Goal: Information Seeking & Learning: Learn about a topic

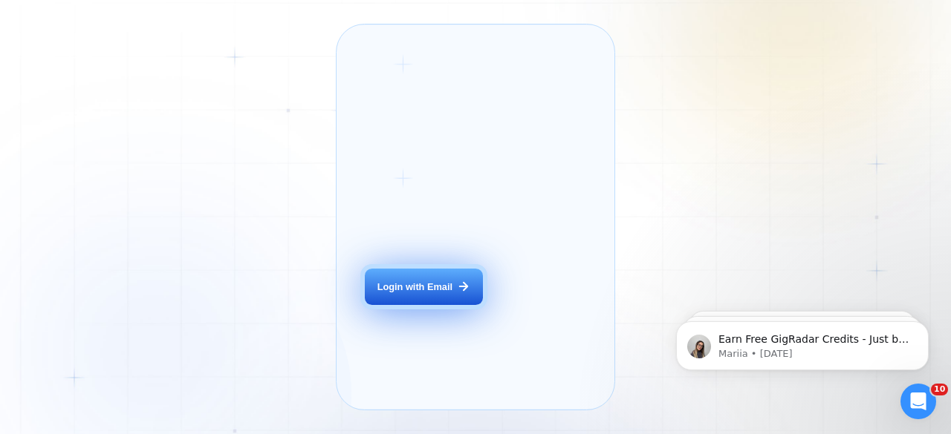
click at [440, 294] on div "Login with Email" at bounding box center [414, 287] width 75 height 13
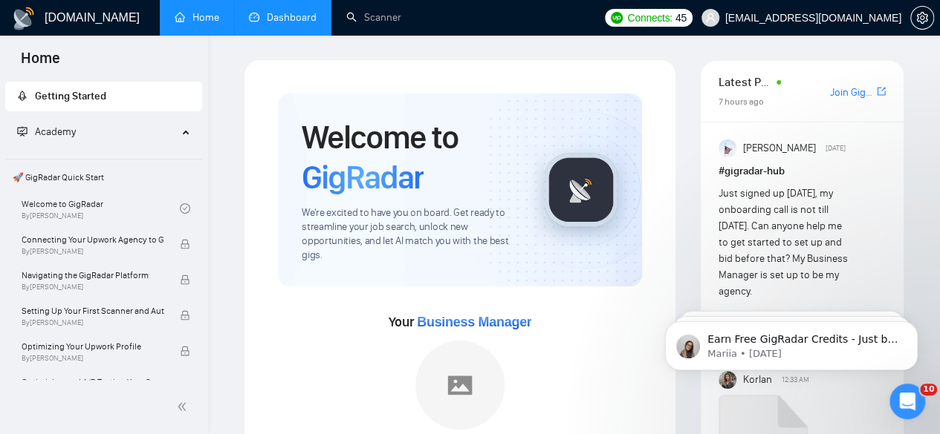
click at [307, 14] on link "Dashboard" at bounding box center [283, 17] width 68 height 13
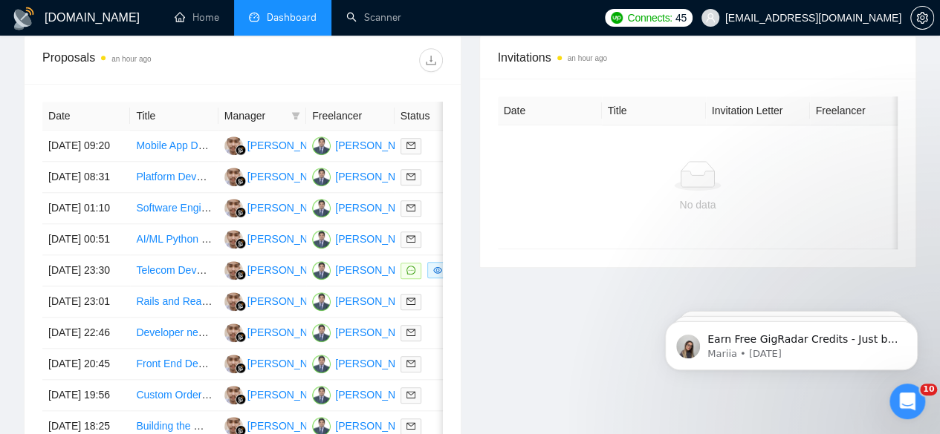
scroll to position [610, 0]
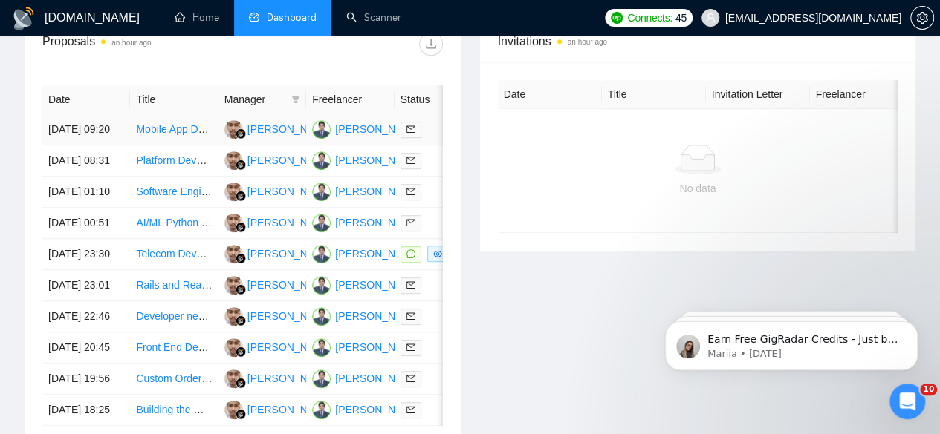
click at [185, 123] on link "Mobile App Development and Publishing for iOS and Android" at bounding box center [276, 129] width 280 height 12
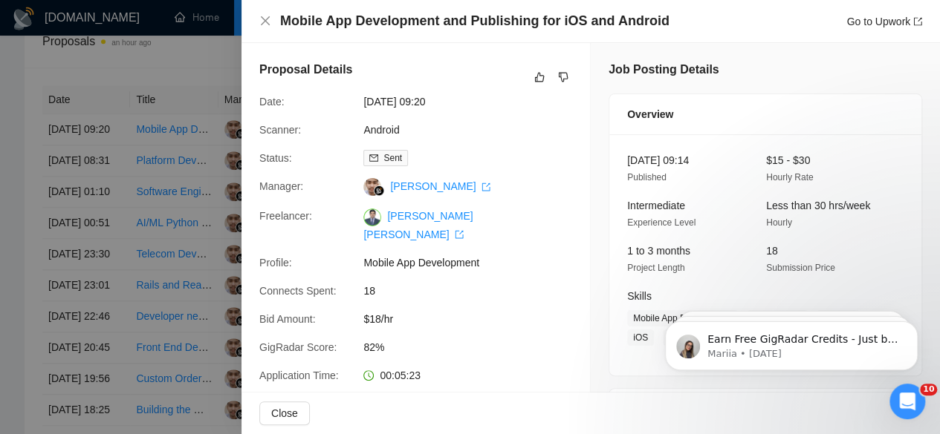
click at [78, 56] on div at bounding box center [470, 217] width 940 height 434
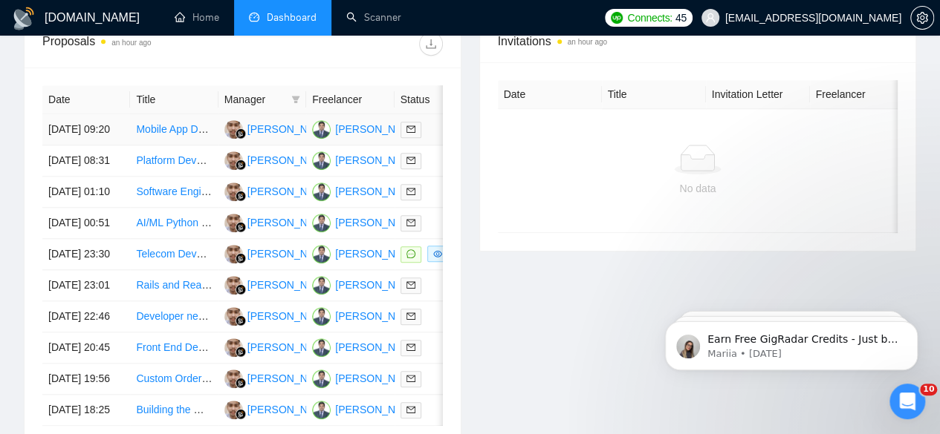
click at [83, 114] on td "28 Aug, 2025 09:20" at bounding box center [86, 129] width 88 height 31
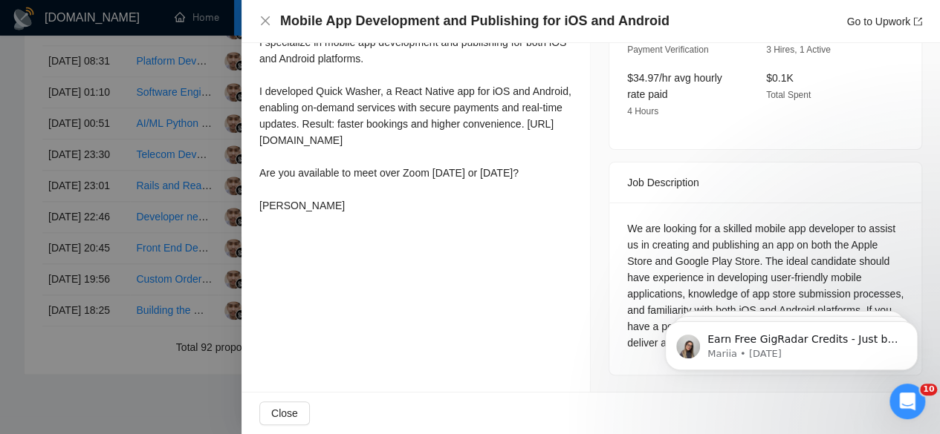
scroll to position [713, 0]
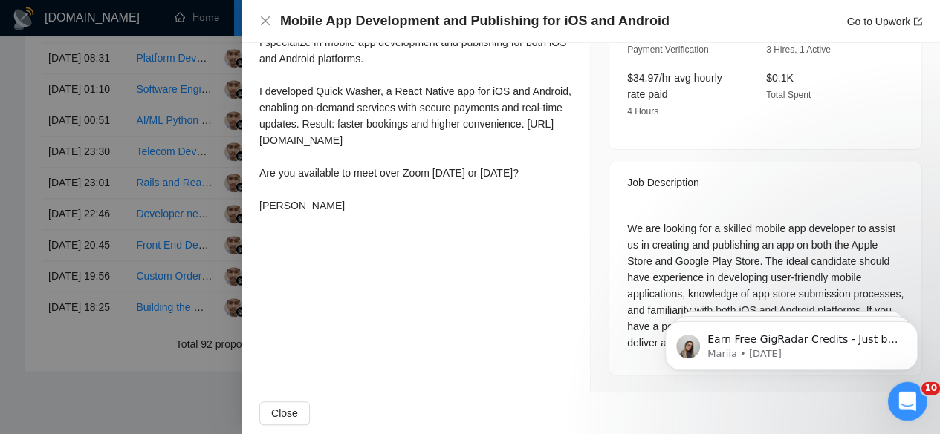
click at [905, 403] on icon "Open Intercom Messenger" at bounding box center [905, 400] width 25 height 25
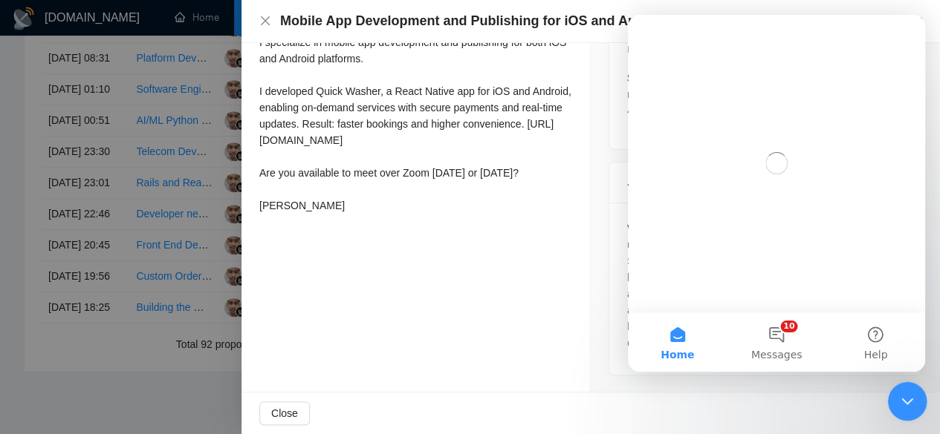
scroll to position [0, 0]
click at [905, 403] on icon "Close Intercom Messenger" at bounding box center [905, 400] width 18 height 18
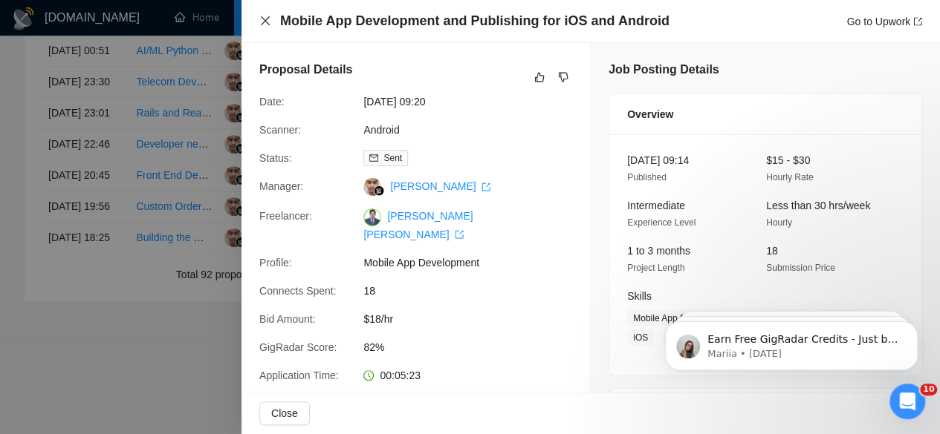
click at [261, 22] on icon "close" at bounding box center [265, 21] width 12 height 12
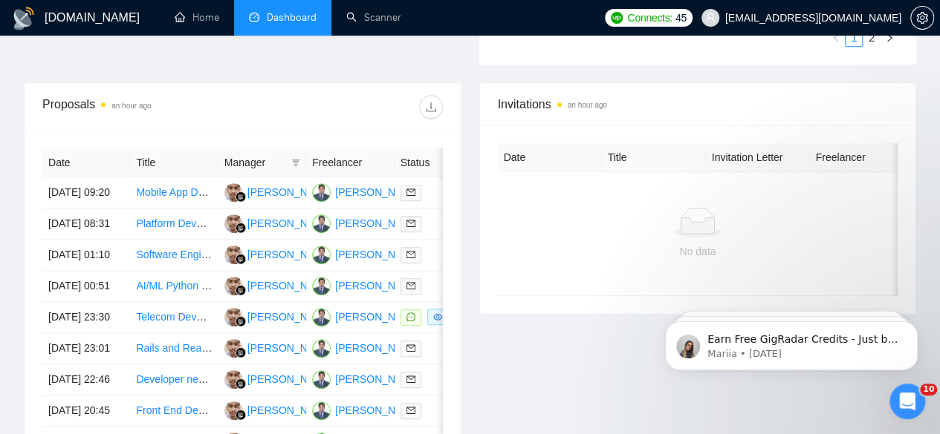
scroll to position [538, 0]
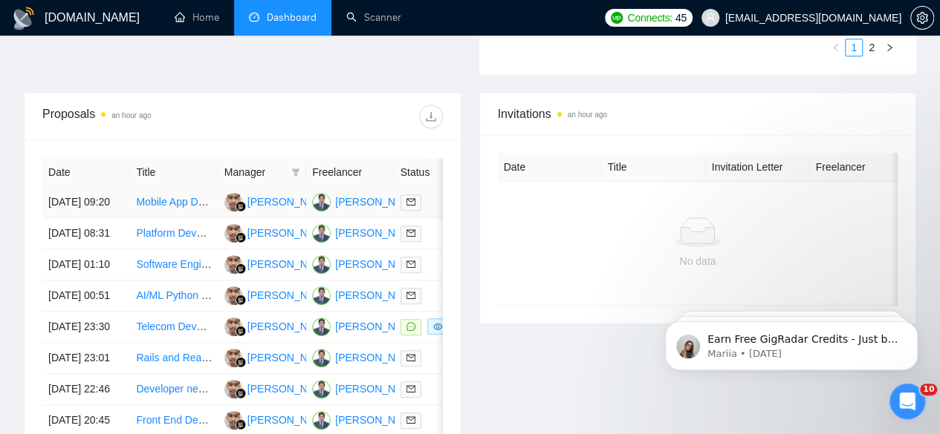
click at [192, 196] on link "Mobile App Development and Publishing for iOS and Android" at bounding box center [276, 202] width 280 height 12
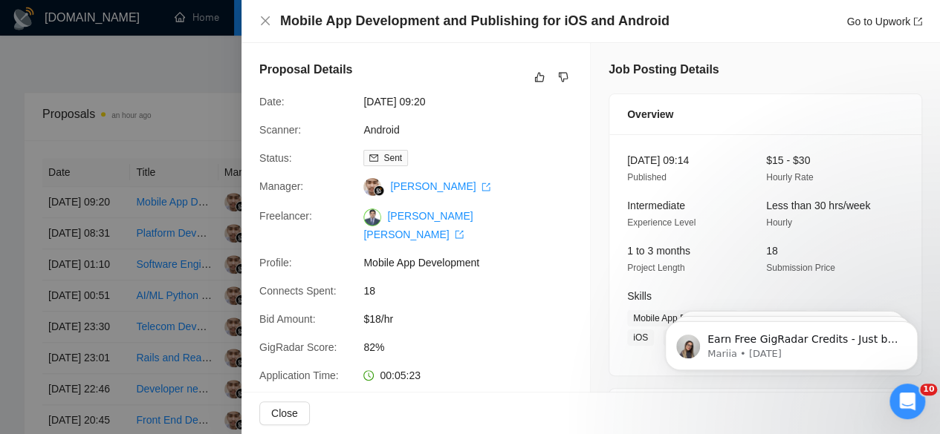
click at [55, 118] on div at bounding box center [470, 217] width 940 height 434
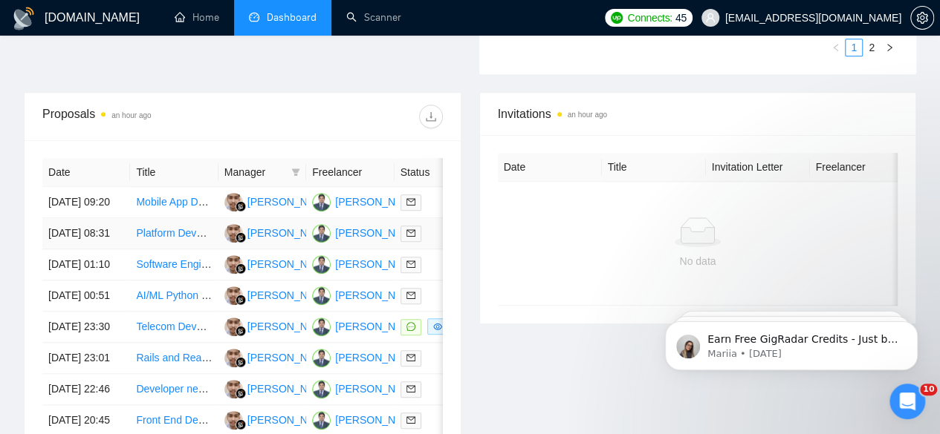
click at [174, 227] on link "Platform Development for Connecting Car Owners with Auto Services" at bounding box center [295, 233] width 319 height 12
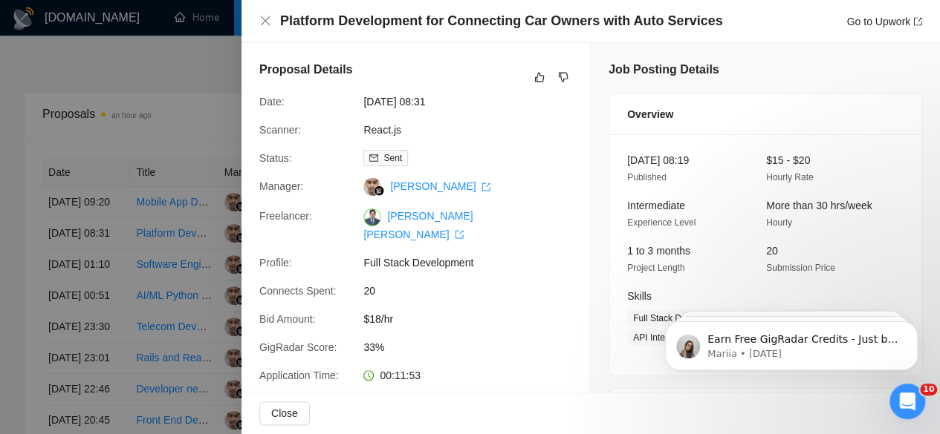
click at [168, 83] on div at bounding box center [470, 217] width 940 height 434
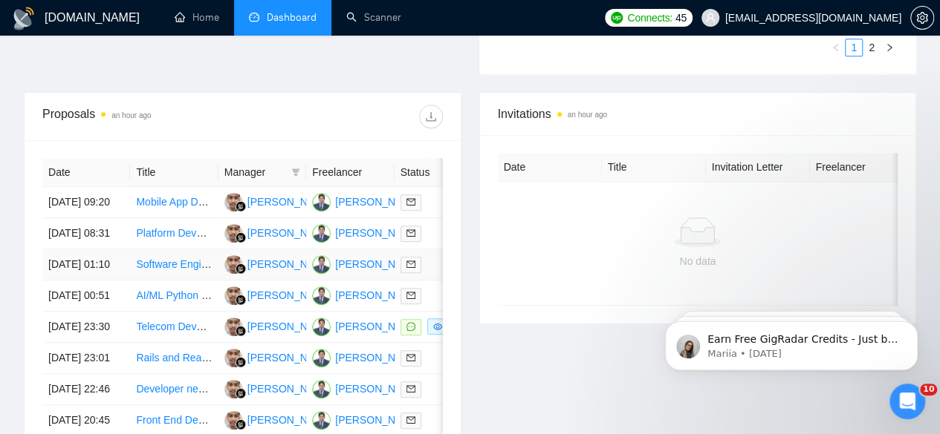
click at [159, 270] on link "Software Engineer - AI Content Creation app" at bounding box center [239, 264] width 206 height 12
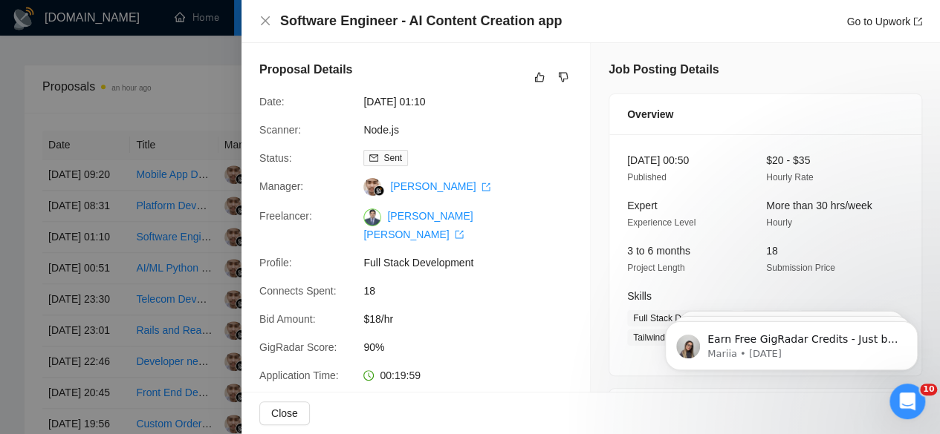
scroll to position [567, 0]
click at [79, 42] on div at bounding box center [470, 217] width 940 height 434
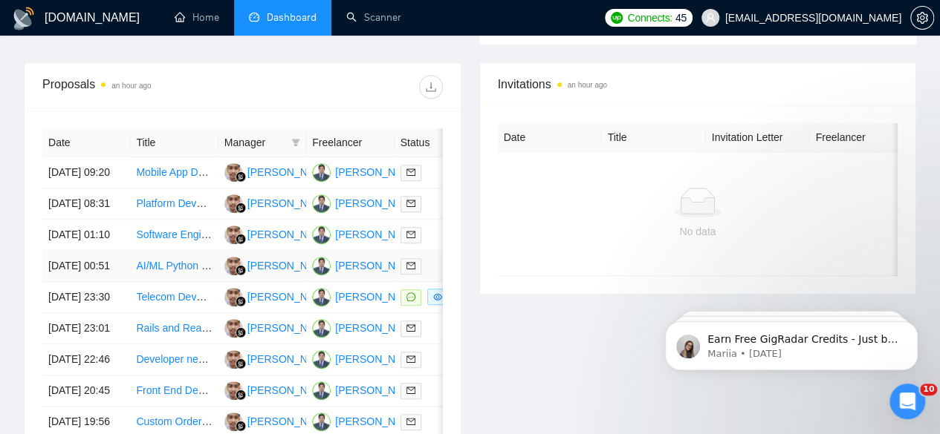
click at [174, 282] on td "AI/ML Python Development Task – Senior Developer Only" at bounding box center [174, 266] width 88 height 31
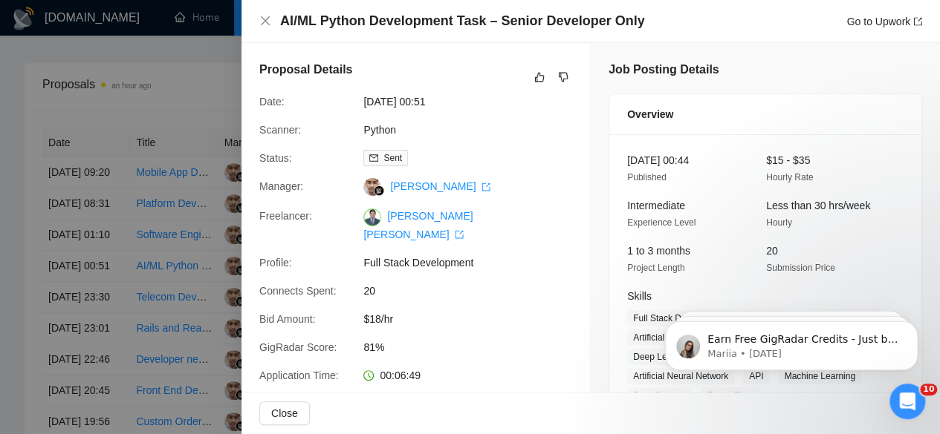
click at [257, 16] on div "AI/ML Python Development Task – Senior Developer Only Go to Upwork" at bounding box center [590, 21] width 698 height 43
click at [272, 21] on div "AI/ML Python Development Task – Senior Developer Only Go to Upwork" at bounding box center [590, 21] width 662 height 19
click at [263, 19] on icon "close" at bounding box center [265, 20] width 9 height 9
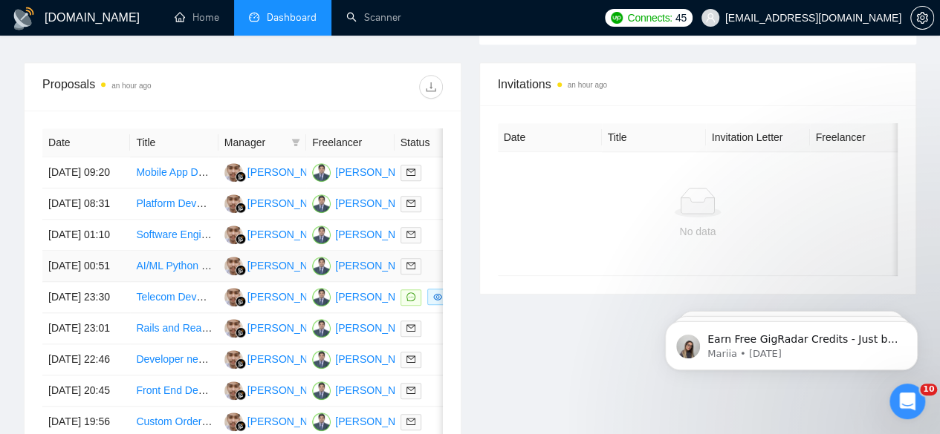
click at [154, 272] on link "AI/ML Python Development Task – Senior Developer Only" at bounding box center [269, 266] width 267 height 12
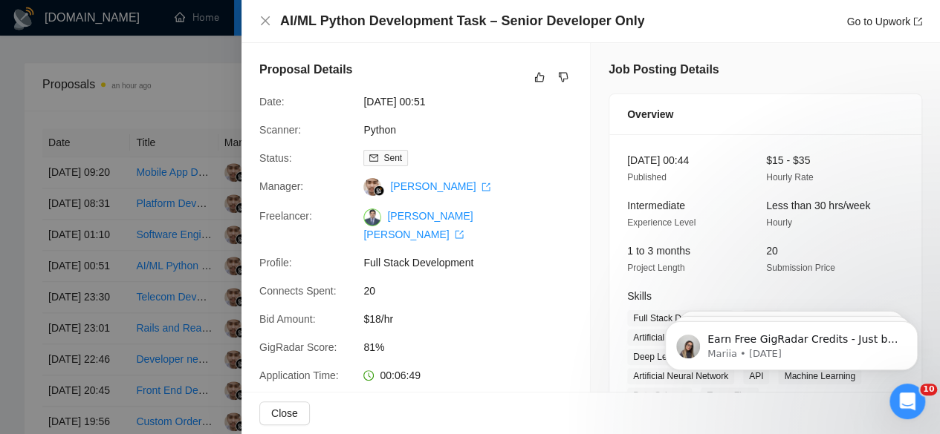
click at [23, 89] on div at bounding box center [470, 217] width 940 height 434
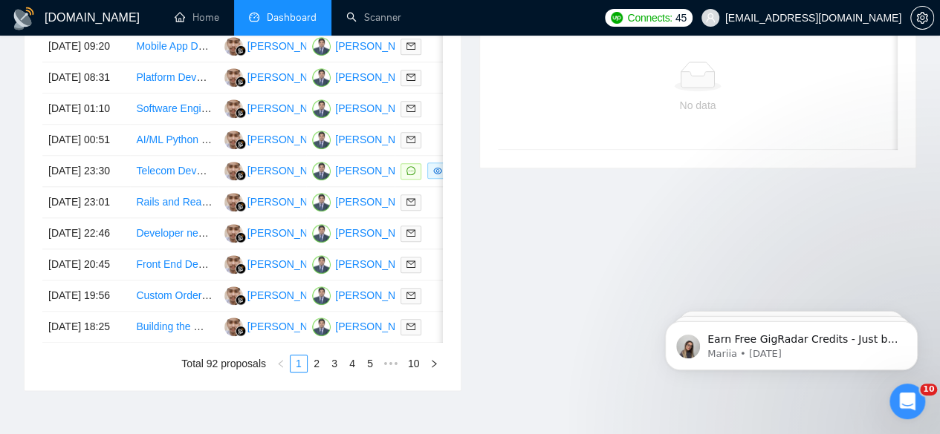
scroll to position [716, 0]
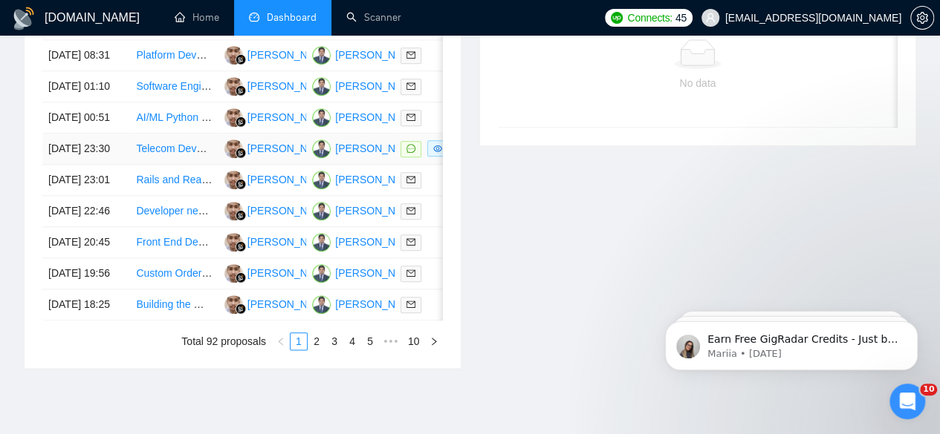
click at [196, 154] on link "Telecom Developer for Scalable Spam Flag Detection (AT&T, T-Mobile, Verizon)" at bounding box center [319, 149] width 367 height 12
